Goal: Transaction & Acquisition: Purchase product/service

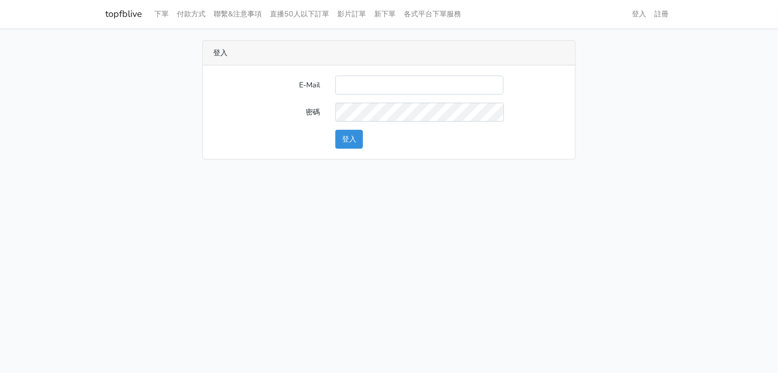
click at [355, 88] on input "E-Mail" at bounding box center [419, 85] width 168 height 19
type input "ㄕ"
type input "[EMAIL_ADDRESS][DOMAIN_NAME]"
click at [341, 142] on button "登入" at bounding box center [349, 139] width 28 height 19
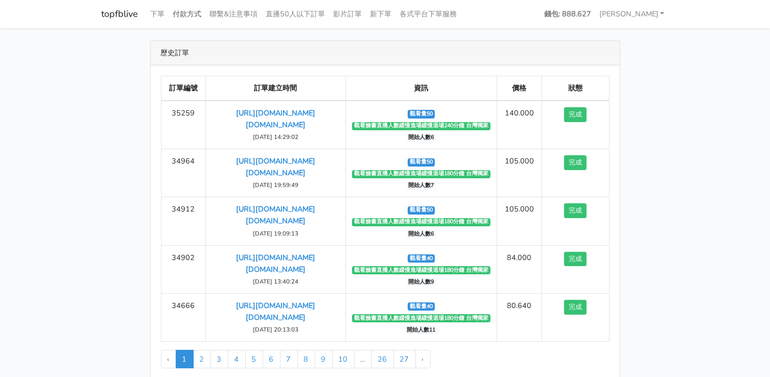
click at [176, 15] on link "付款方式" at bounding box center [187, 14] width 37 height 20
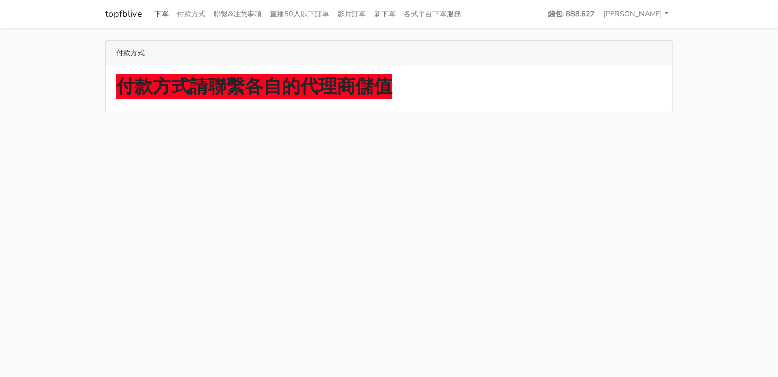
click at [164, 15] on link "下單" at bounding box center [161, 14] width 22 height 20
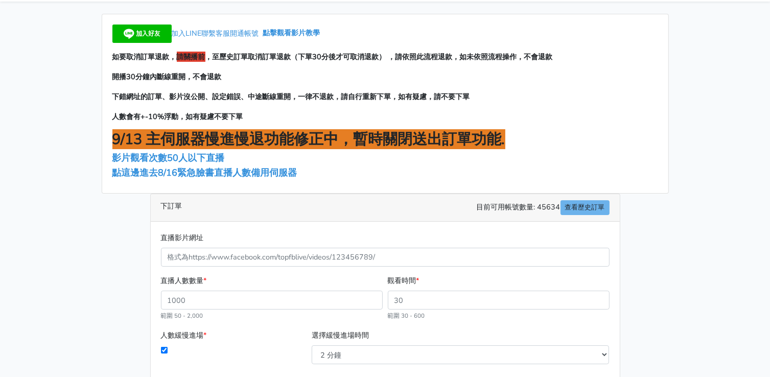
scroll to position [51, 0]
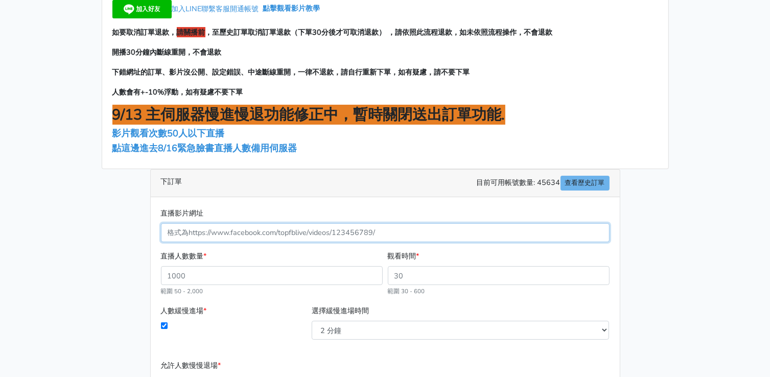
click at [243, 230] on input "直播影片網址" at bounding box center [385, 232] width 449 height 19
paste input "https://www.facebook.com/largesize.com.tw/videos/1817219592334939"
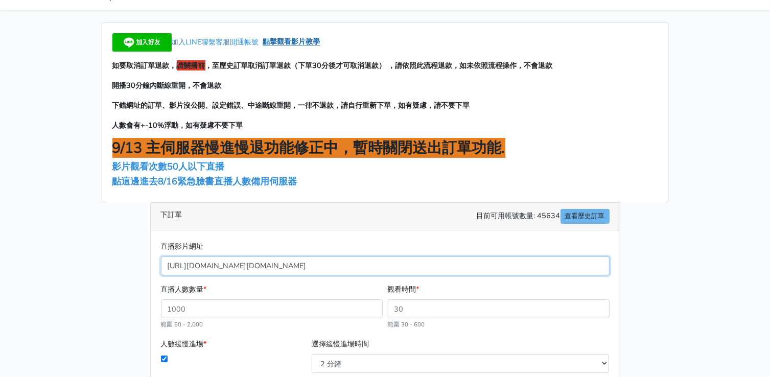
scroll to position [0, 0]
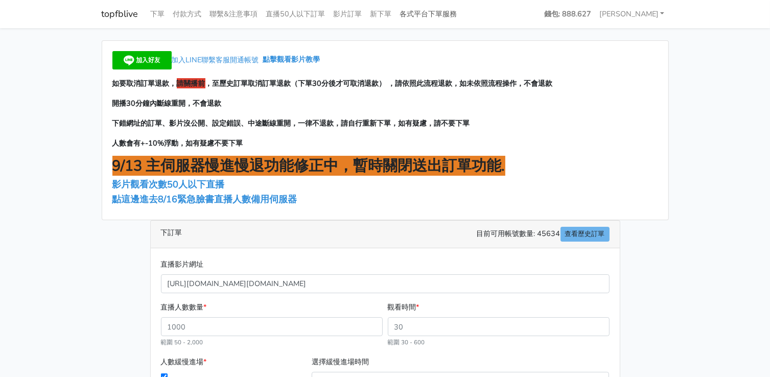
type input "1817219592334939"
click at [428, 14] on link "各式平台下單服務" at bounding box center [428, 14] width 65 height 20
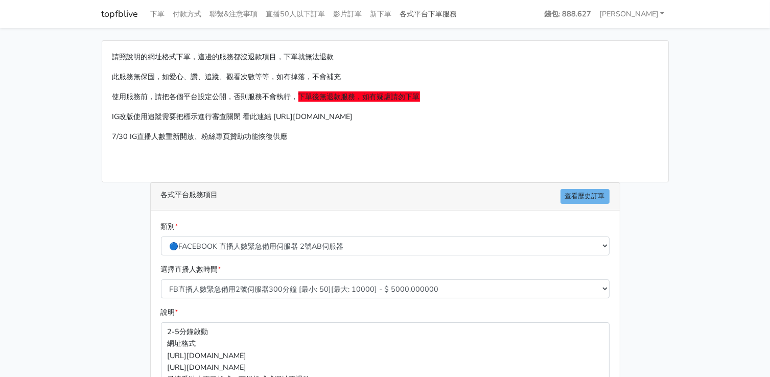
click at [425, 15] on link "各式平台下單服務" at bounding box center [428, 14] width 65 height 20
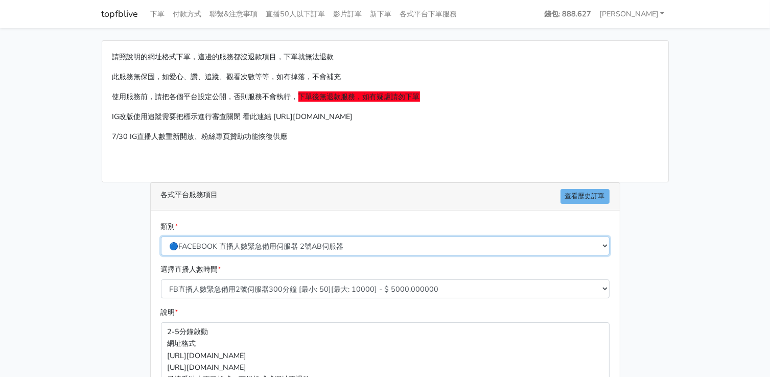
click at [242, 247] on select "🔵FACEBOOK 直播人數緊急備用伺服器 2號AB伺服器 🔵FACEBOOK 網軍專用貼文留言 安全保密 🔵9/30 FACEBOOK 直播人數緩慢進場緩慢…" at bounding box center [385, 246] width 449 height 19
select select "🔵9/30 FACEBOOK 直播人數緩慢進場緩慢退場 台灣獨家"
click at [161, 237] on select "🔵FACEBOOK 直播人數緊急備用伺服器 2號AB伺服器 🔵FACEBOOK 網軍專用貼文留言 安全保密 🔵9/30 FACEBOOK 直播人數緩慢進場緩慢…" at bounding box center [385, 246] width 449 height 19
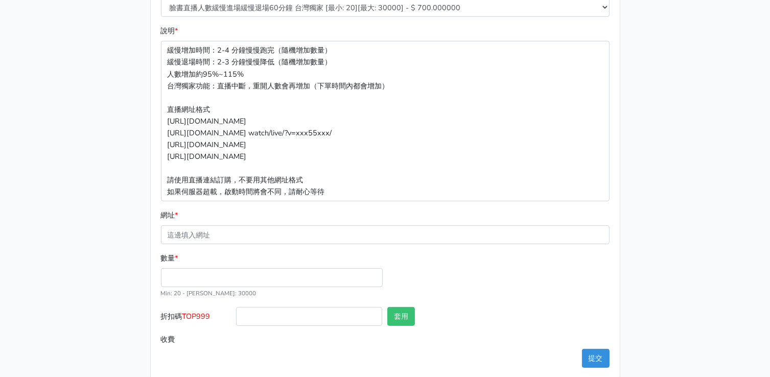
scroll to position [294, 0]
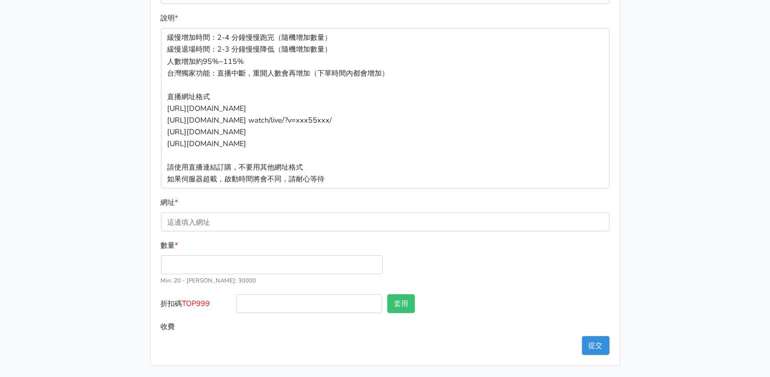
click at [229, 209] on div "網址 *" at bounding box center [385, 214] width 449 height 35
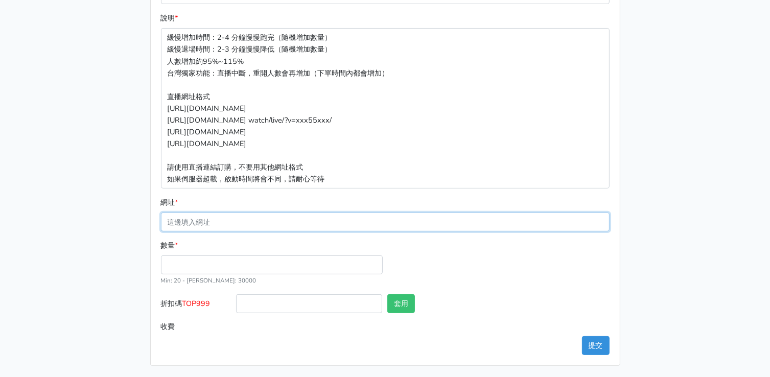
click at [226, 219] on input "網址 *" at bounding box center [385, 222] width 449 height 19
paste input "[URL][DOMAIN_NAME][DOMAIN_NAME]"
type input "[URL][DOMAIN_NAME][DOMAIN_NAME]"
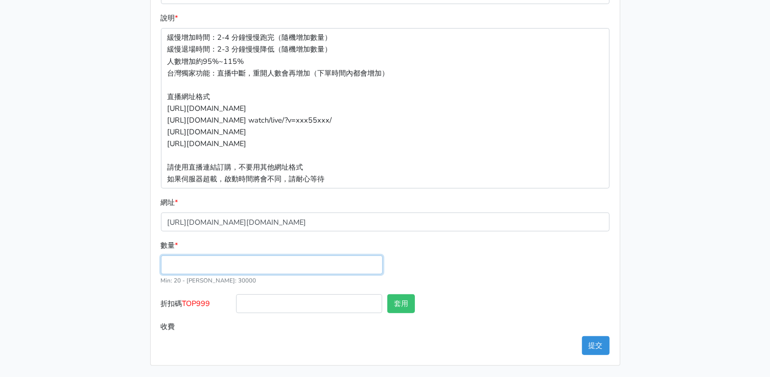
click at [180, 260] on input "數量 *" at bounding box center [272, 265] width 222 height 19
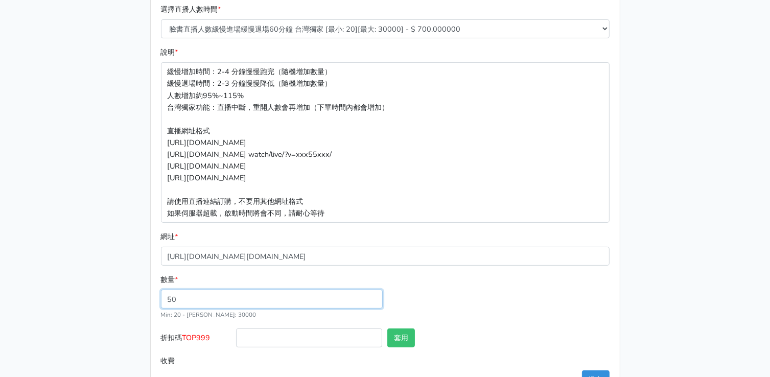
scroll to position [141, 0]
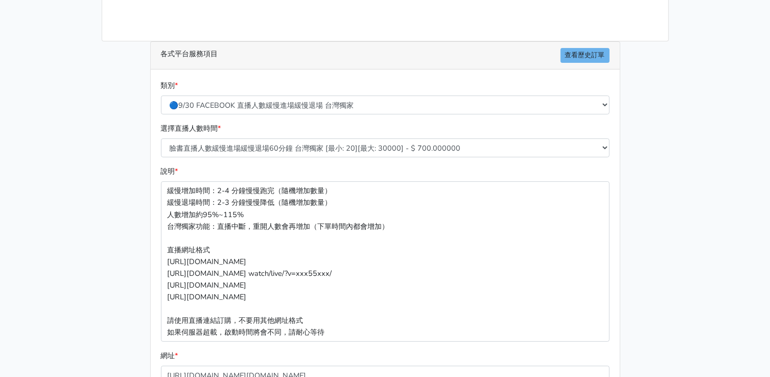
type input "50"
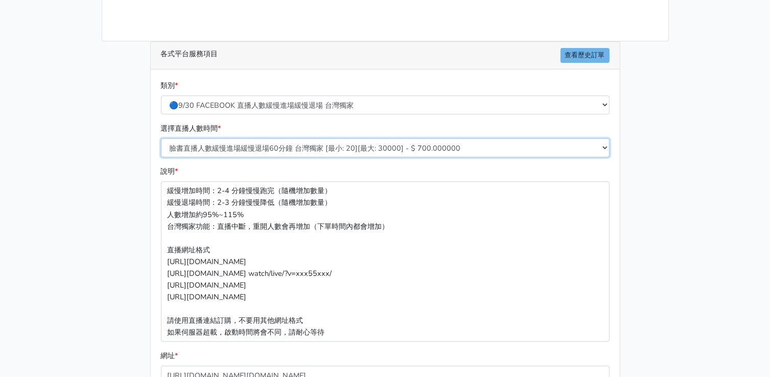
type input "35.000"
click at [287, 150] on select "臉書直播人數緩慢進場緩慢退場60分鐘 台灣獨家 [最小: 20][最大: 30000] - $ 700.000000 臉書直播人數緩慢進場緩慢退場120分鐘 …" at bounding box center [385, 148] width 449 height 19
select select "559"
click at [161, 139] on select "臉書直播人數緩慢進場緩慢退場60分鐘 台灣獨家 [最小: 20][最大: 30000] - $ 700.000000 臉書直播人數緩慢進場緩慢退場120分鐘 …" at bounding box center [385, 148] width 449 height 19
type input "140.000"
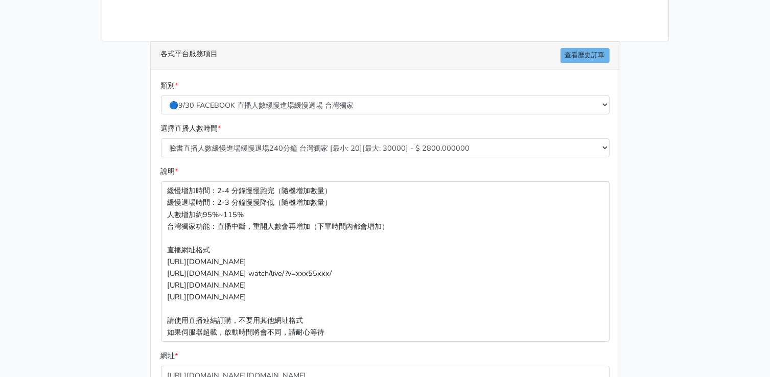
click at [621, 259] on div "各式平台服務項目 查看歷史訂單 類別 * 🔵FACEBOOK 直播人數緊急備用伺服器 2號AB伺服器 🔵FACEBOOK 網軍專用貼文留言 安全保密 🔵9/3…" at bounding box center [386, 280] width 486 height 478
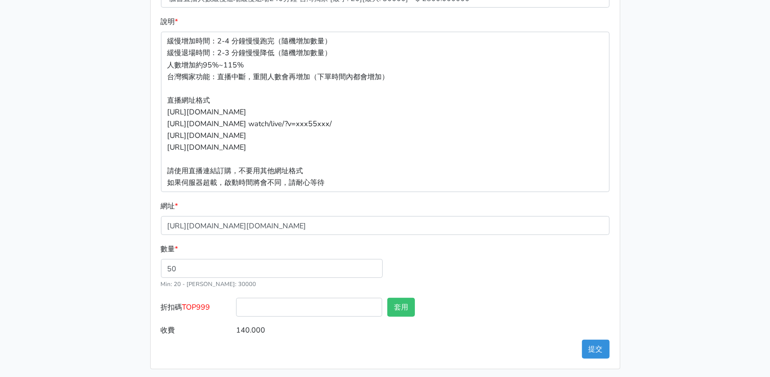
scroll to position [294, 0]
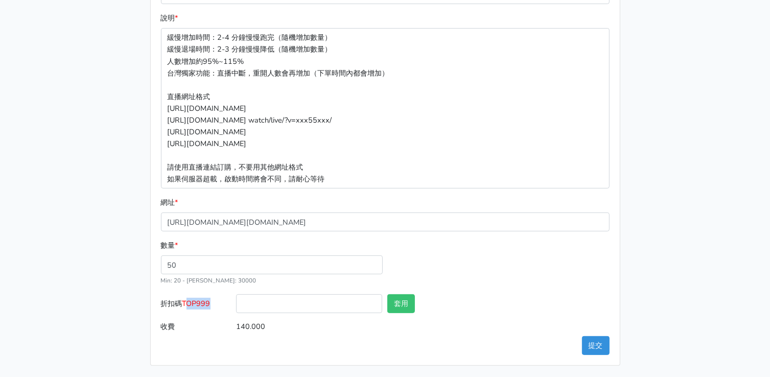
drag, startPoint x: 188, startPoint y: 305, endPoint x: 218, endPoint y: 302, distance: 30.3
click at [218, 302] on label "折扣碼 TOP999" at bounding box center [196, 305] width 76 height 23
drag, startPoint x: 186, startPoint y: 305, endPoint x: 213, endPoint y: 307, distance: 27.2
click at [213, 307] on label "折扣碼 TOP999" at bounding box center [196, 305] width 76 height 23
copy span "TOP999"
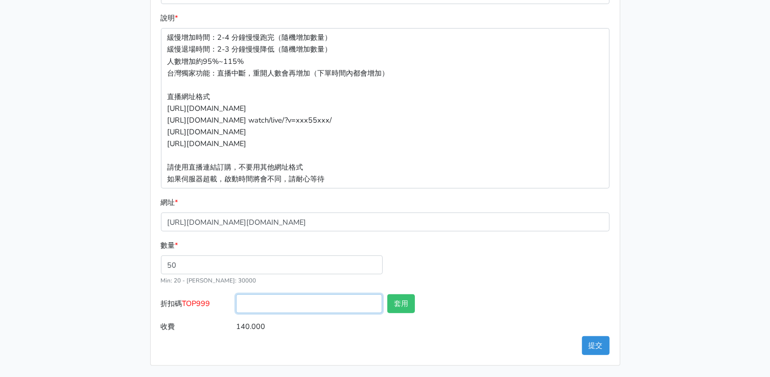
click at [269, 304] on input "折扣碼 TOP999" at bounding box center [309, 303] width 146 height 19
paste input "TOP999"
type input "TOP999"
click at [403, 302] on button "套用" at bounding box center [401, 303] width 28 height 19
type input "套用失敗"
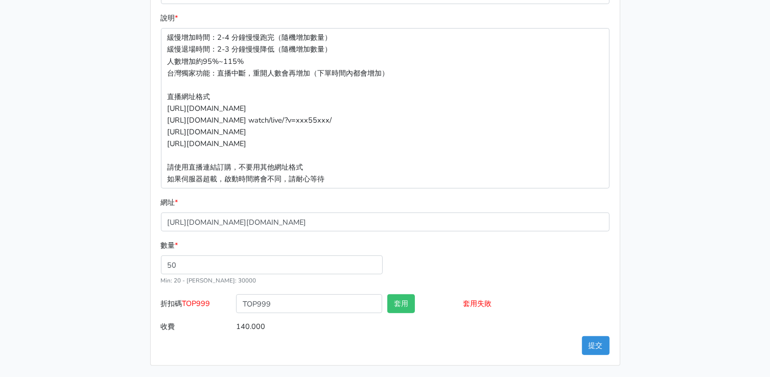
click at [511, 277] on div "數量 * 50 Min: 20 - Max: 30000" at bounding box center [385, 267] width 454 height 55
click at [599, 356] on div "類別 * 🔵FACEBOOK 直播人數緊急備用伺服器 2號AB伺服器 🔵FACEBOOK 網軍專用貼文留言 安全保密 🔵9/30 FACEBOOK 直播人數緩…" at bounding box center [385, 140] width 469 height 449
click at [599, 349] on button "提交" at bounding box center [596, 345] width 28 height 19
